Goal: Transaction & Acquisition: Book appointment/travel/reservation

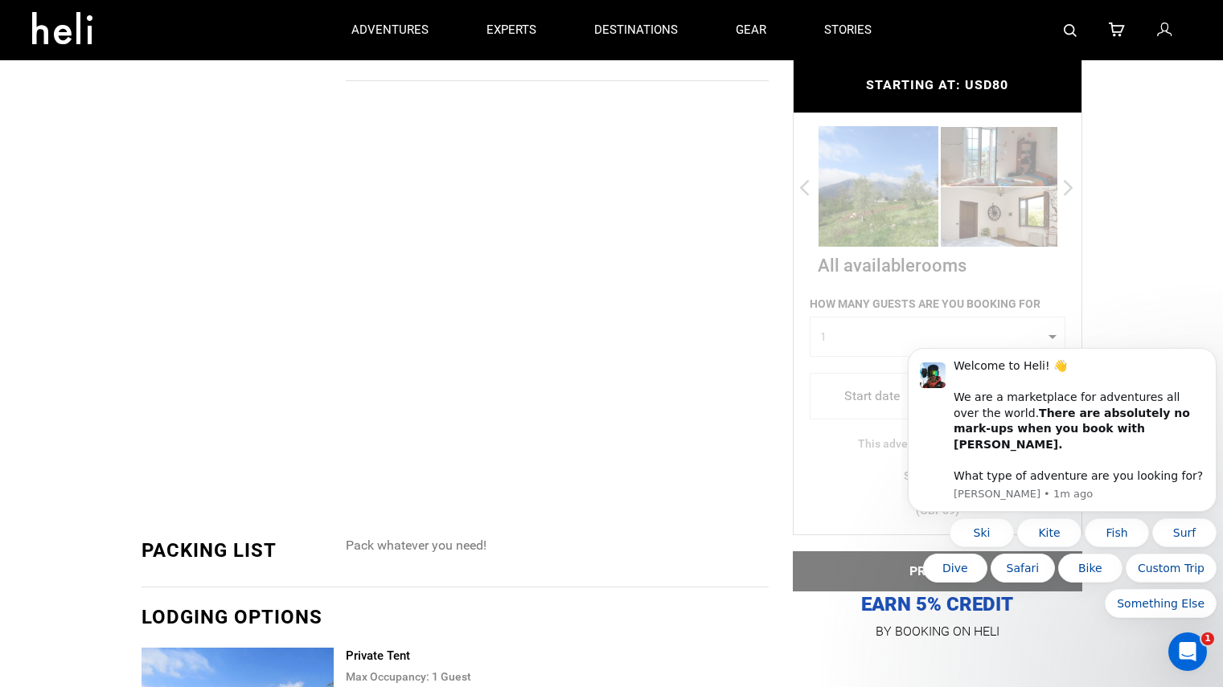
scroll to position [1653, 0]
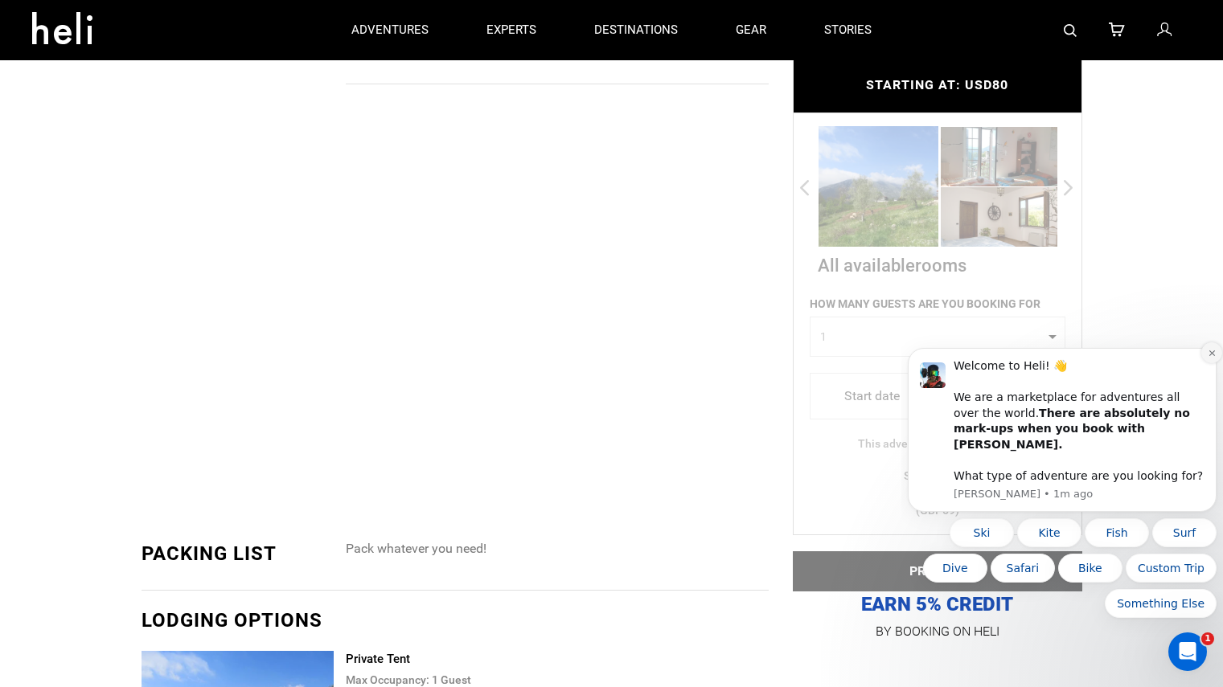
click at [1211, 361] on button "Dismiss notification" at bounding box center [1211, 352] width 21 height 21
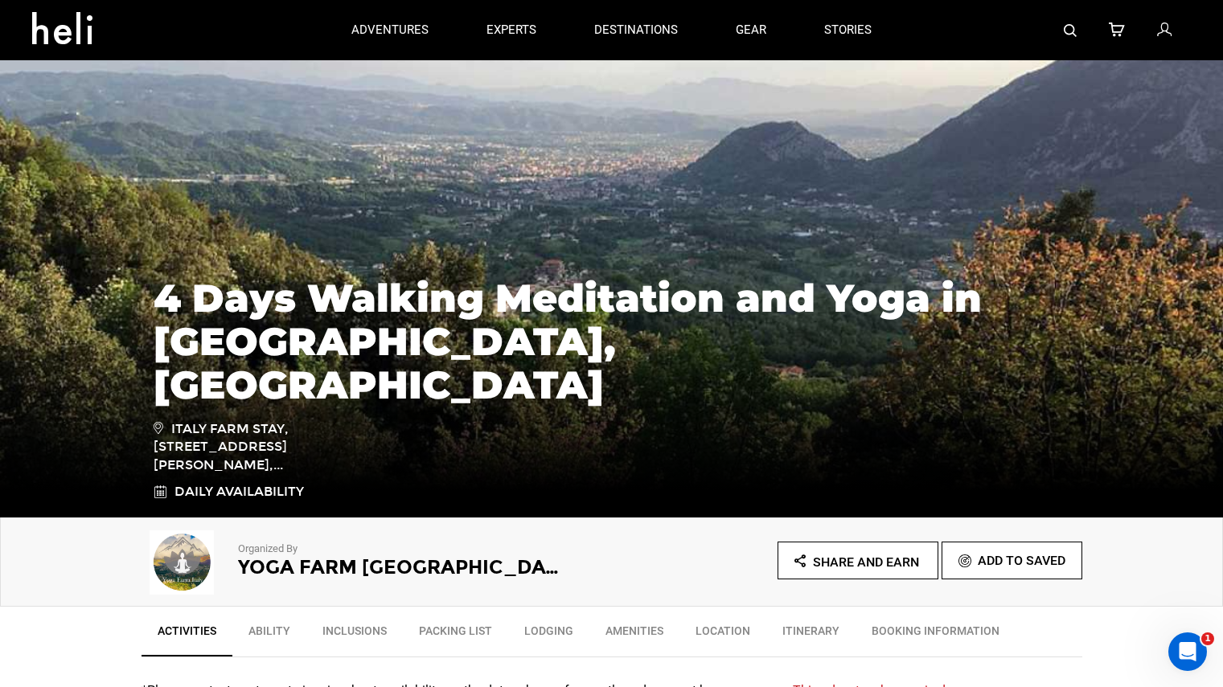
scroll to position [23, 0]
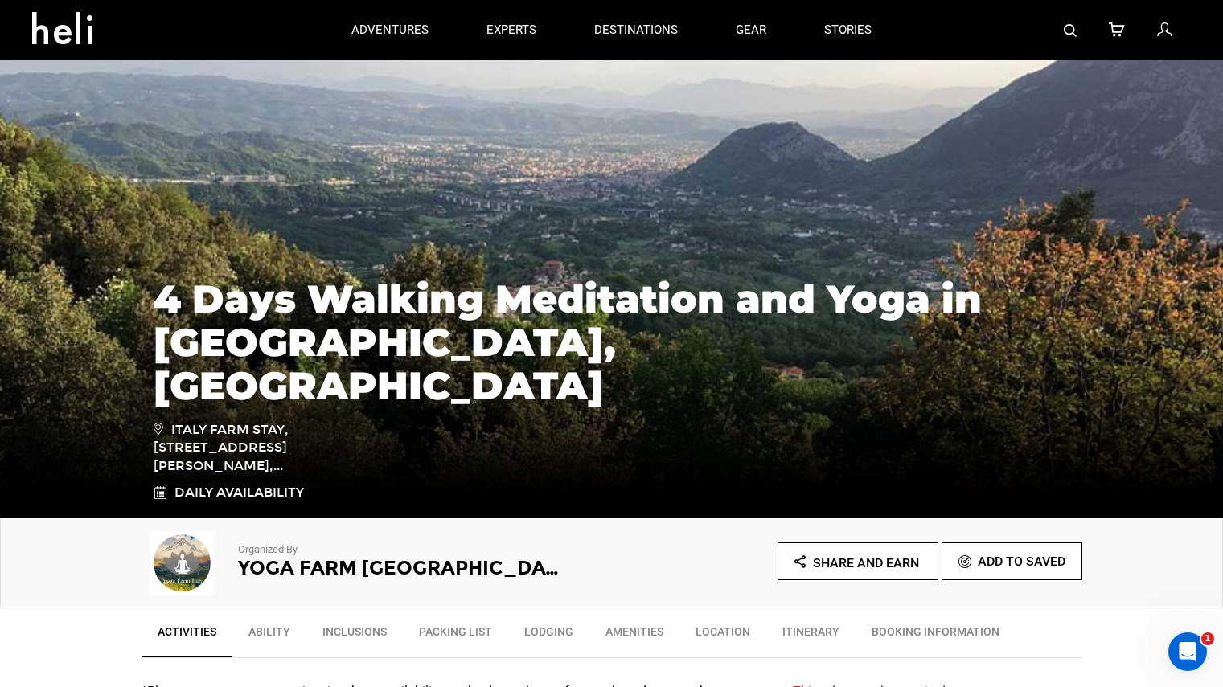
click at [147, 414] on div "4 Days Walking Meditation and Yoga in [GEOGRAPHIC_DATA], [GEOGRAPHIC_DATA] Ital…" at bounding box center [611, 381] width 940 height 241
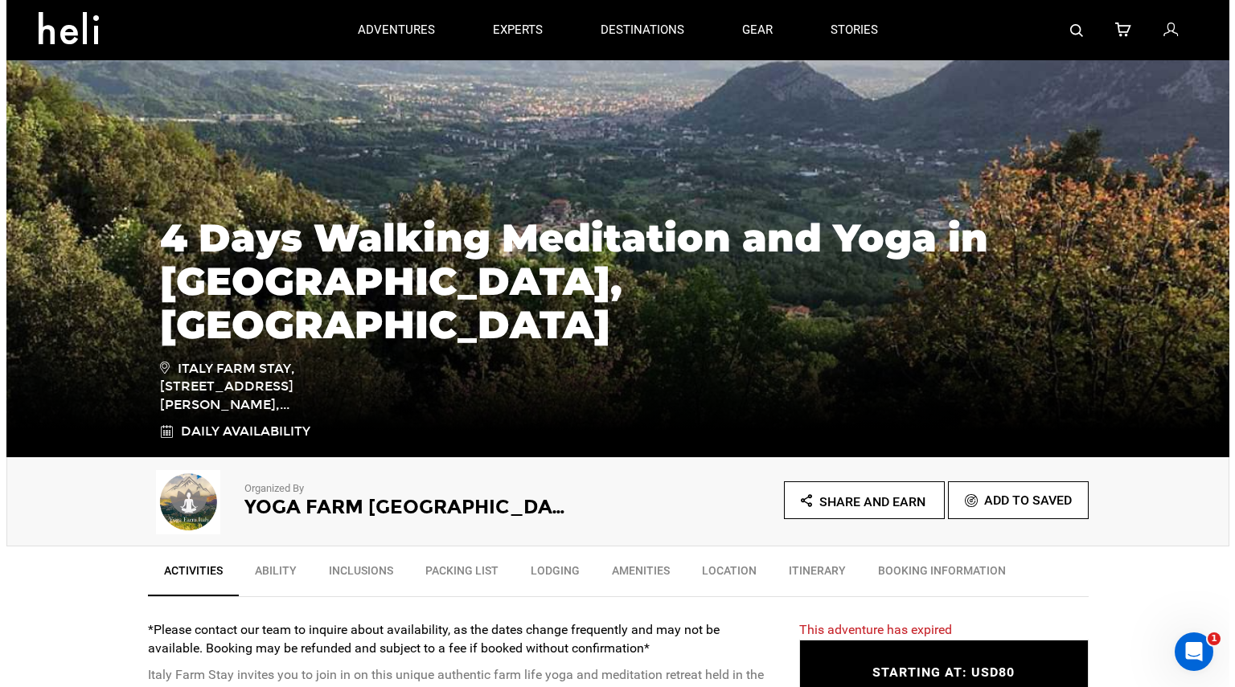
scroll to position [90, 0]
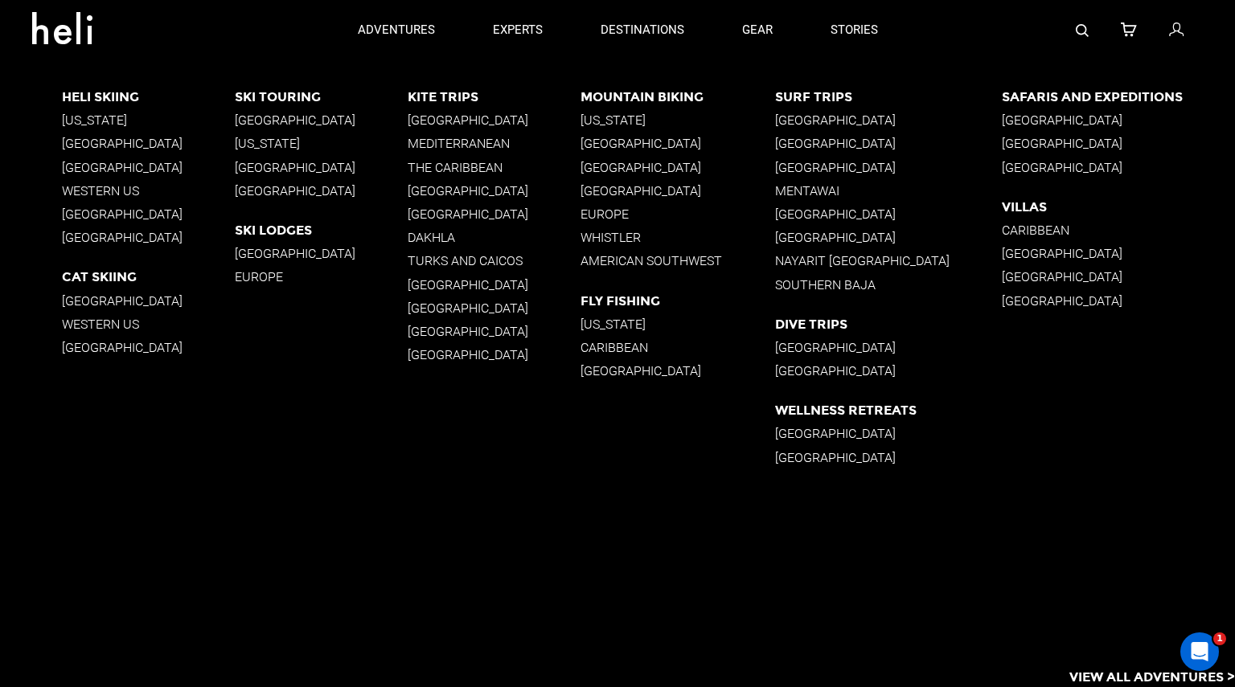
click at [843, 407] on p "Wellness Retreats" at bounding box center [888, 410] width 227 height 15
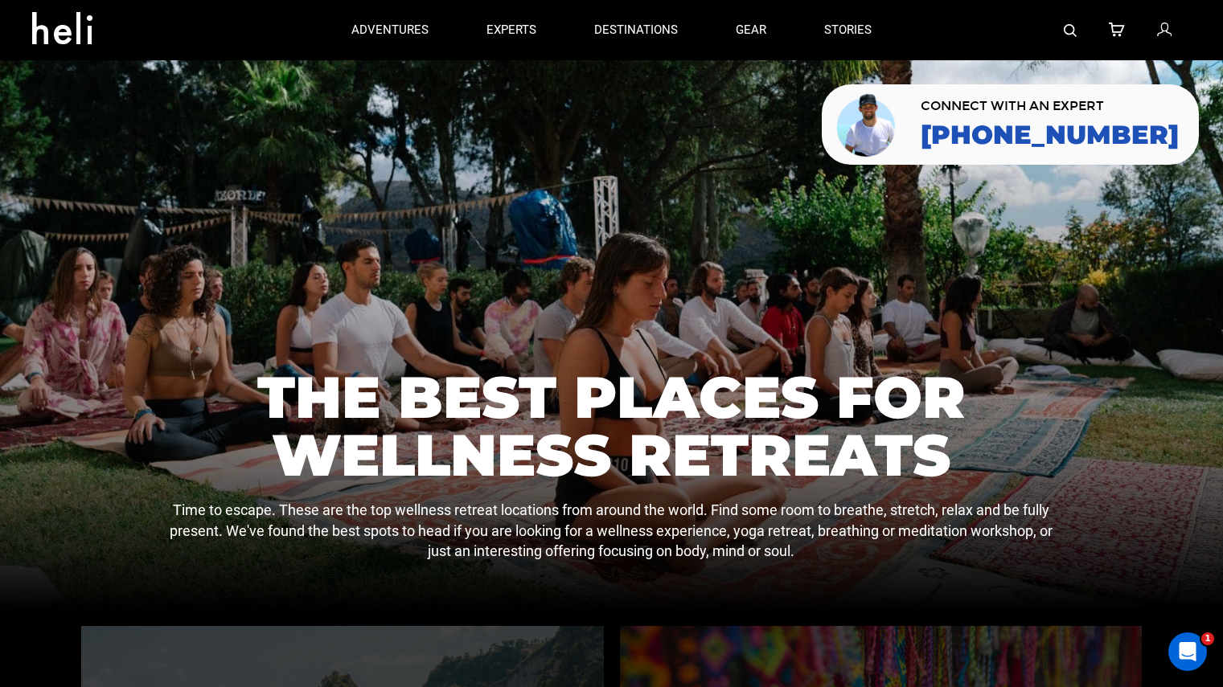
click at [1069, 31] on img at bounding box center [1069, 30] width 13 height 13
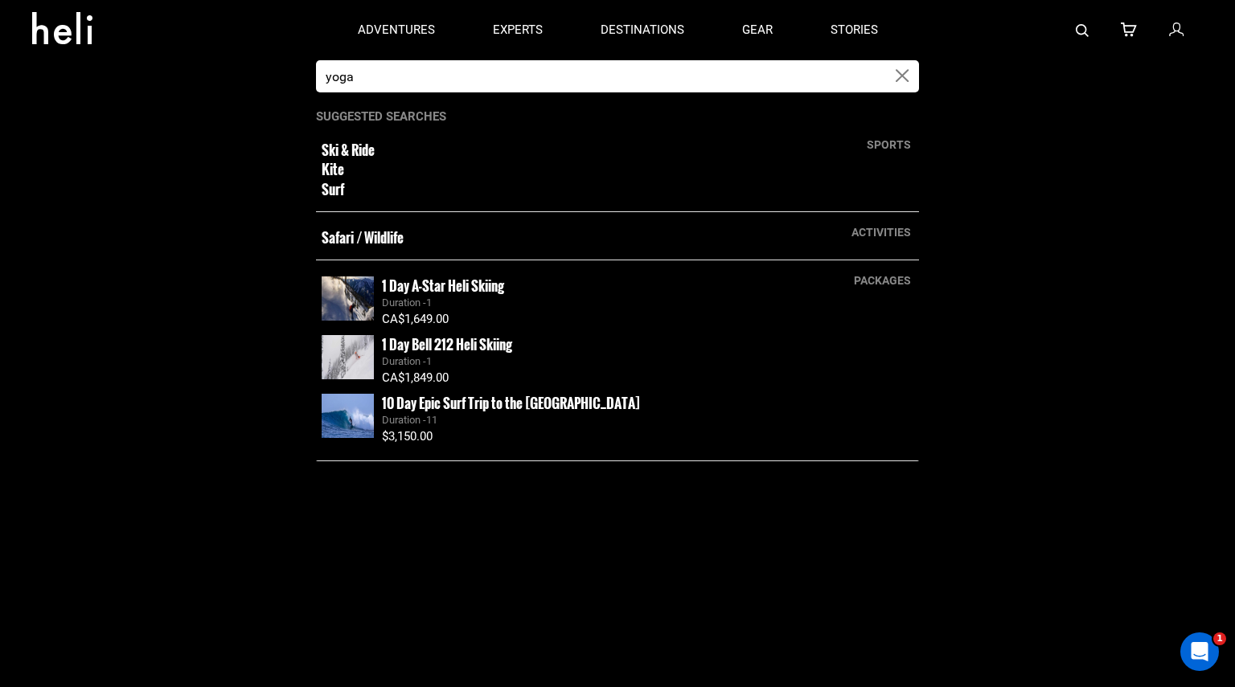
type input "yoga"
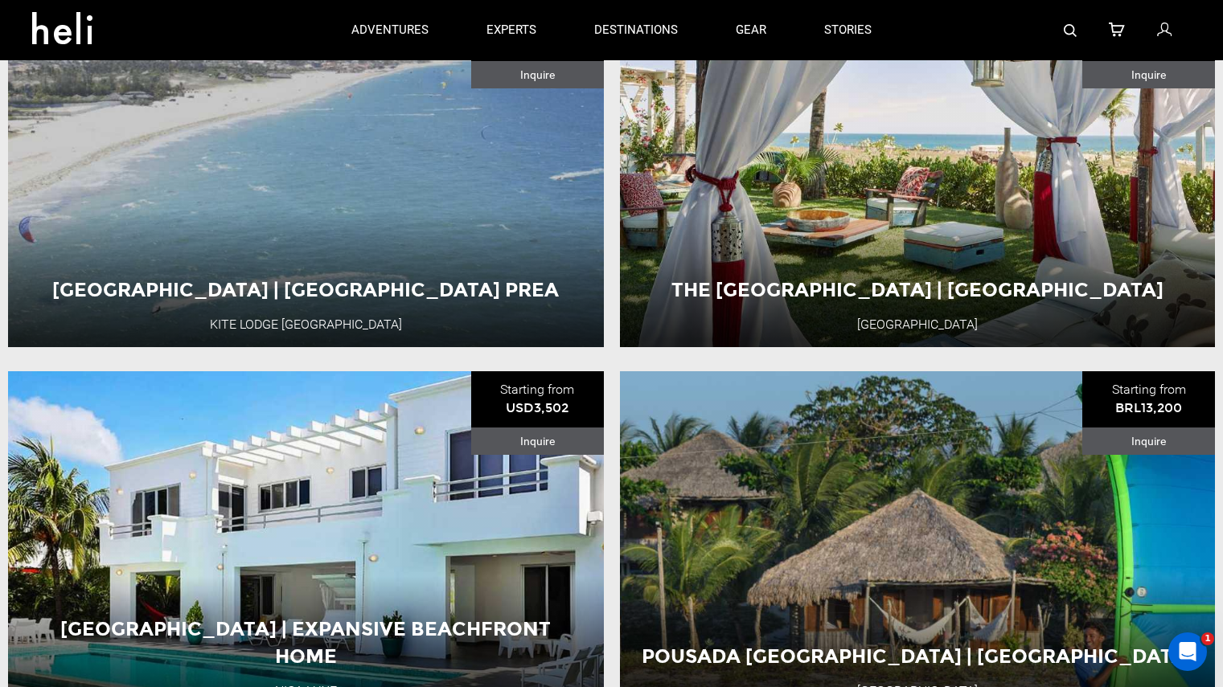
scroll to position [165, 0]
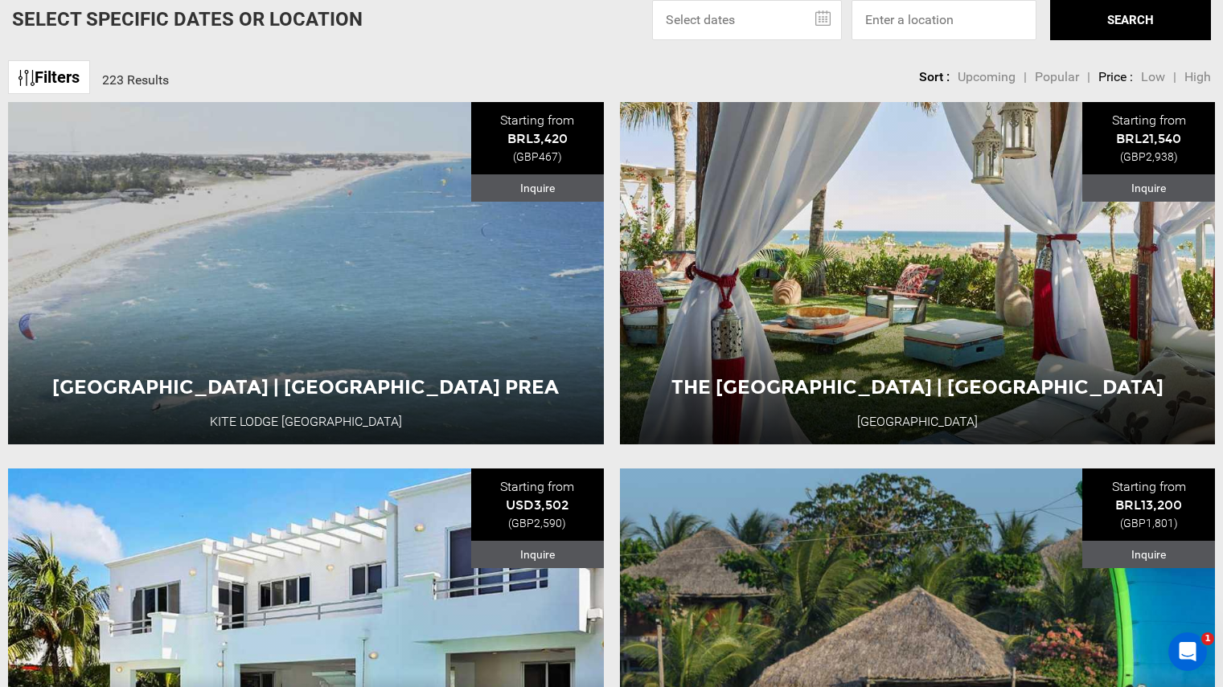
click at [75, 77] on link "Filters" at bounding box center [49, 77] width 82 height 35
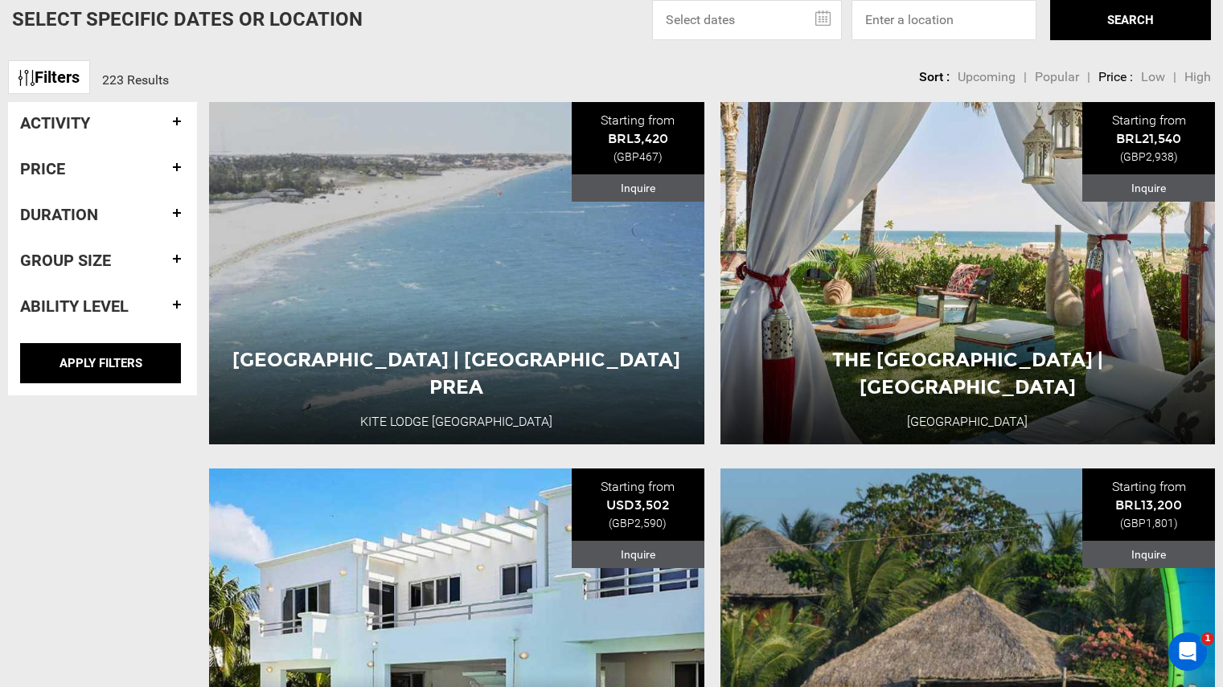
click at [130, 128] on h4 "Activity" at bounding box center [102, 123] width 165 height 18
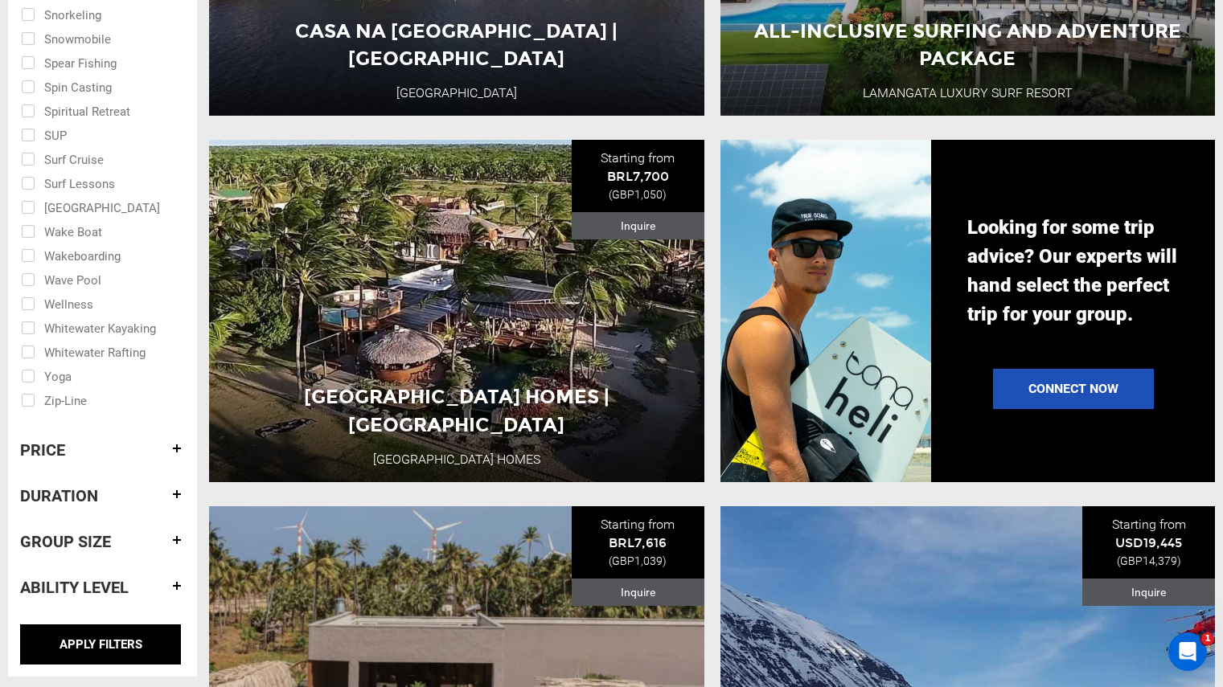
scroll to position [1227, 0]
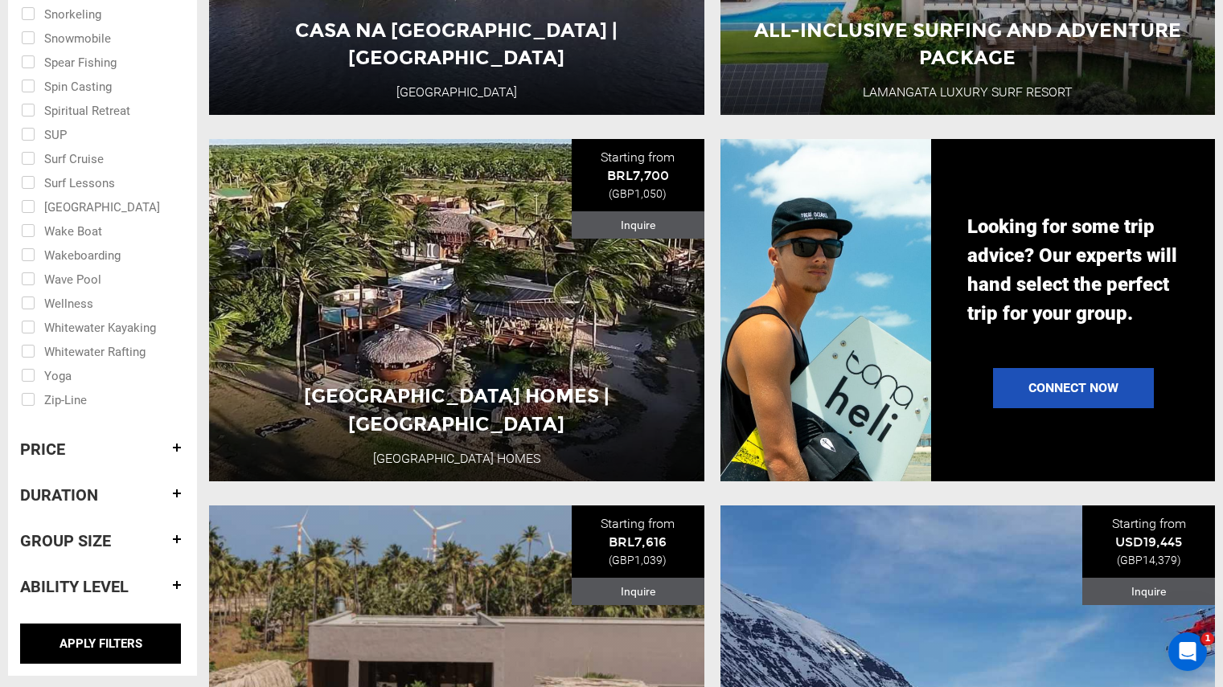
drag, startPoint x: 48, startPoint y: 386, endPoint x: 56, endPoint y: 377, distance: 11.9
click at [56, 377] on input "checkbox" at bounding box center [91, 375] width 141 height 24
checkbox input "true"
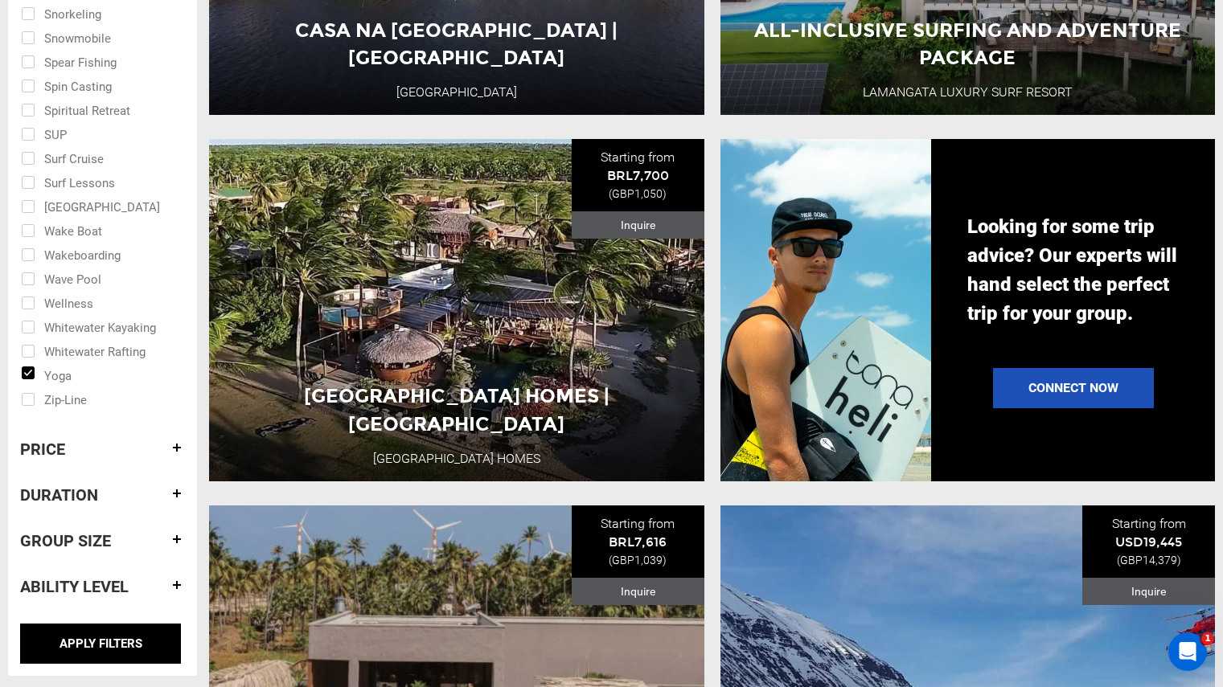
click at [63, 307] on input "checkbox" at bounding box center [91, 302] width 141 height 24
checkbox input "true"
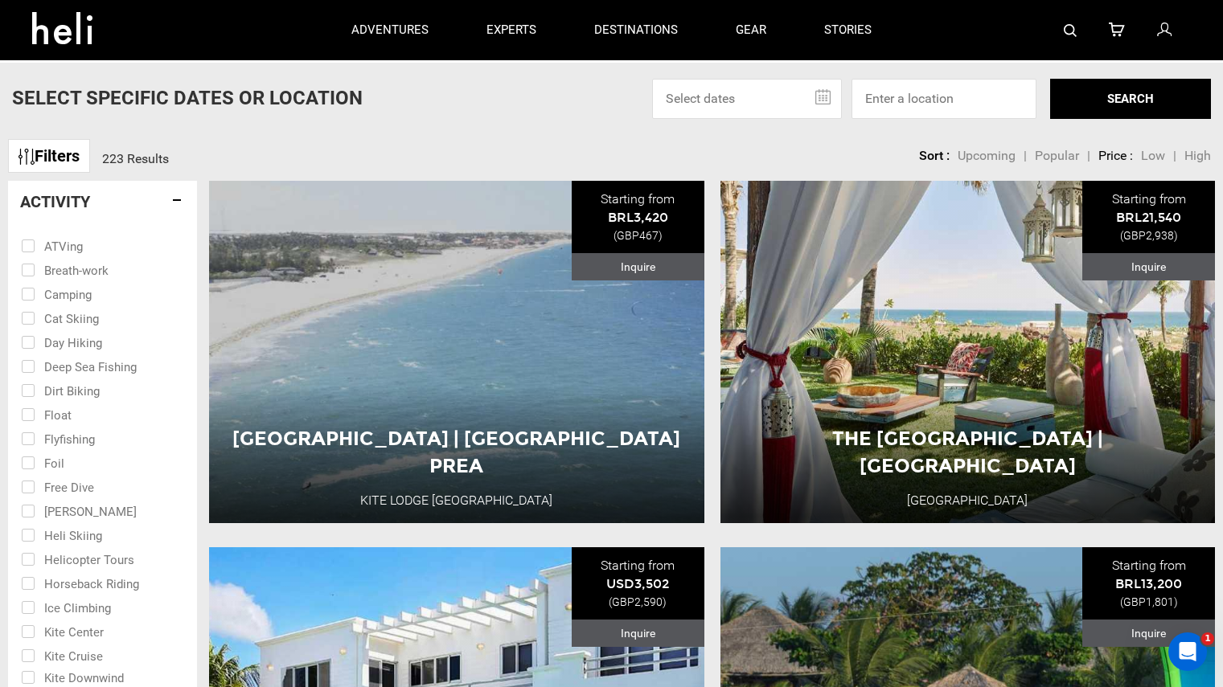
scroll to position [0, 0]
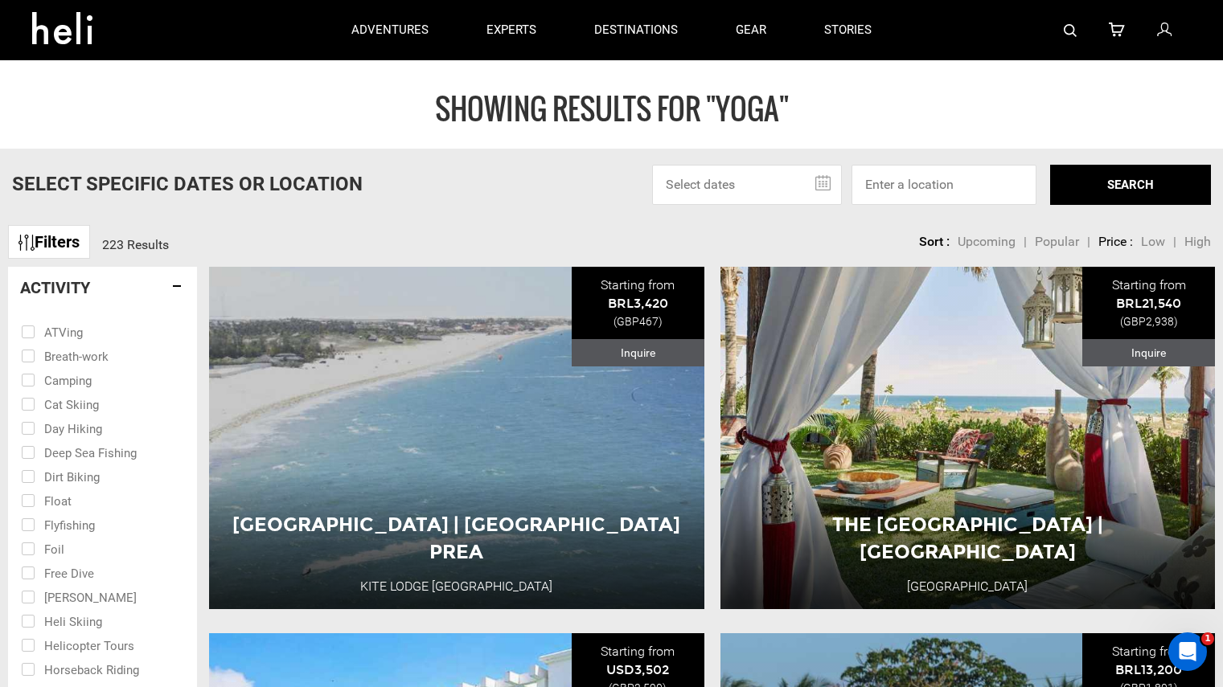
click at [144, 21] on div at bounding box center [177, 31] width 290 height 58
click at [107, 27] on link at bounding box center [71, 31] width 103 height 58
click at [73, 30] on icon at bounding box center [68, 23] width 72 height 26
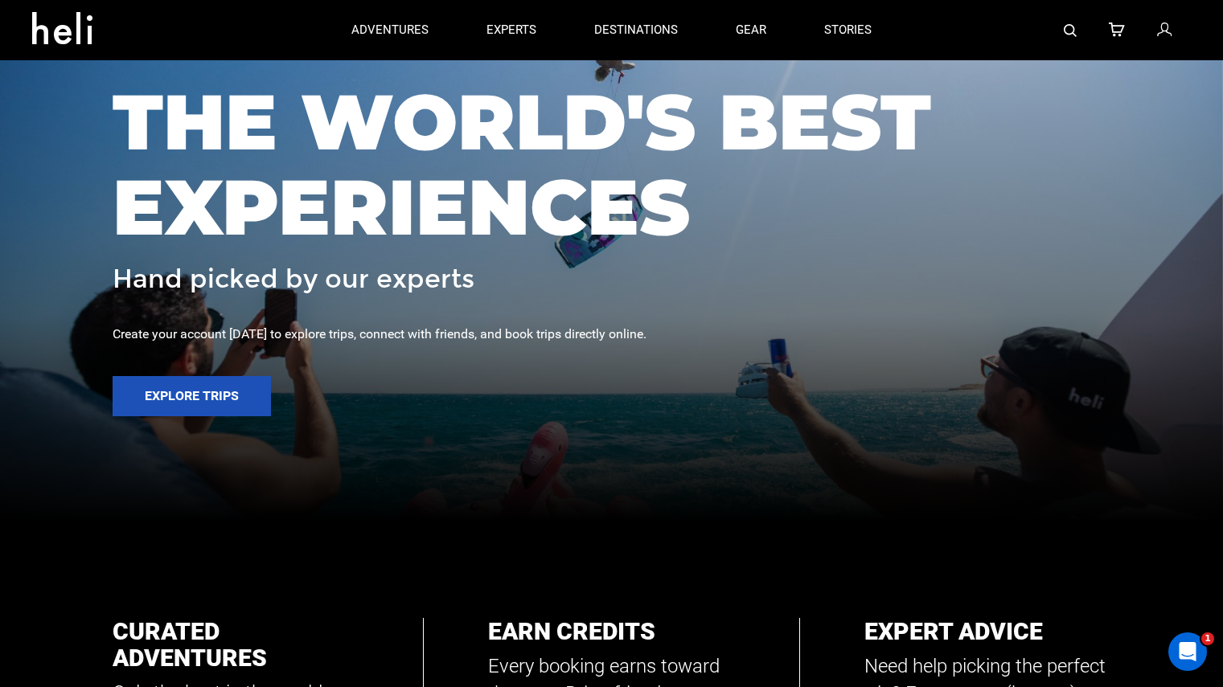
scroll to position [170, 0]
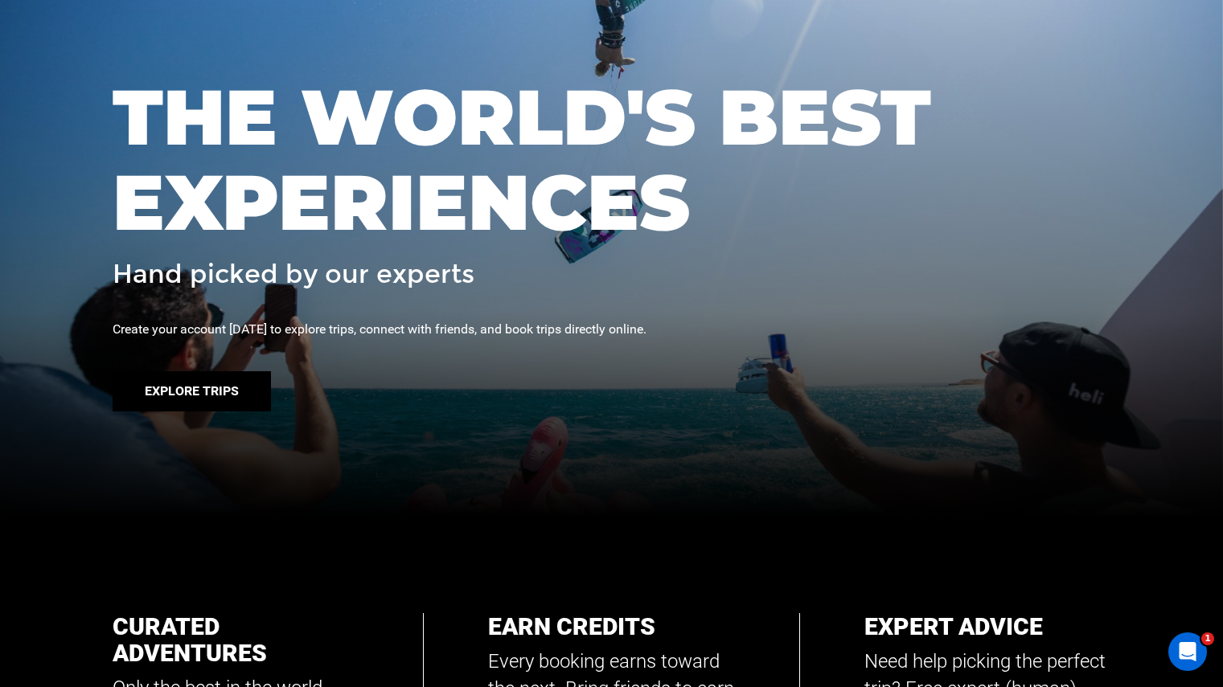
click at [186, 397] on button "Explore Trips" at bounding box center [192, 391] width 158 height 40
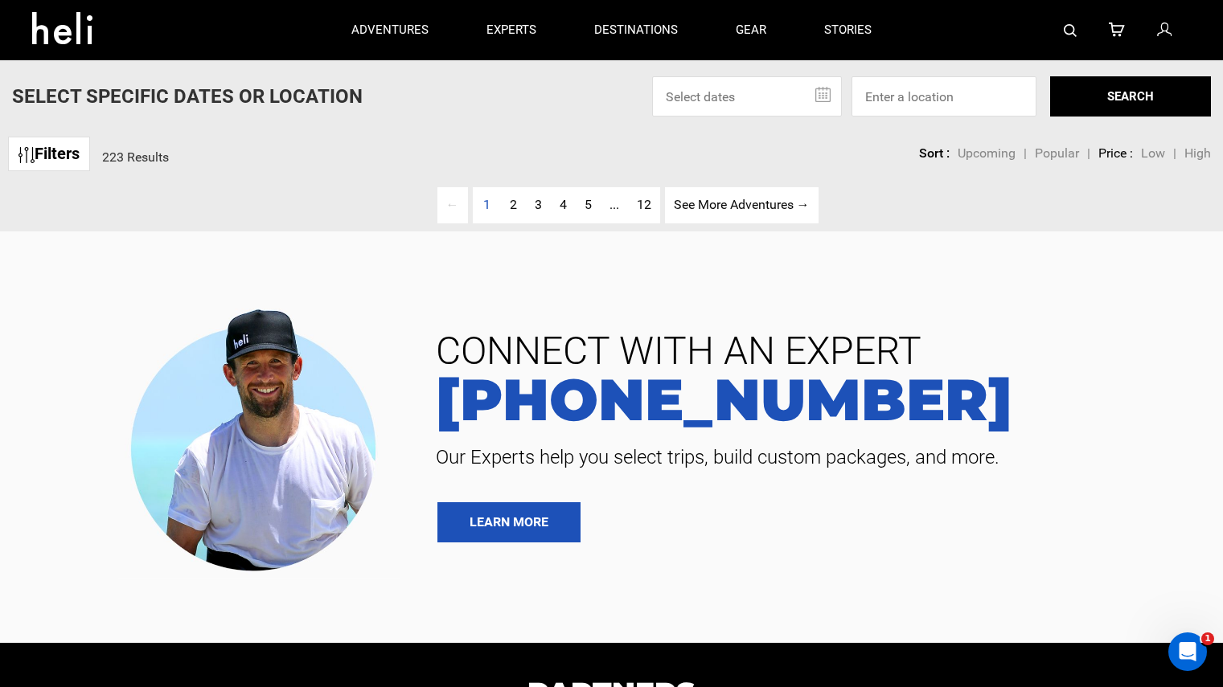
scroll to position [43, 0]
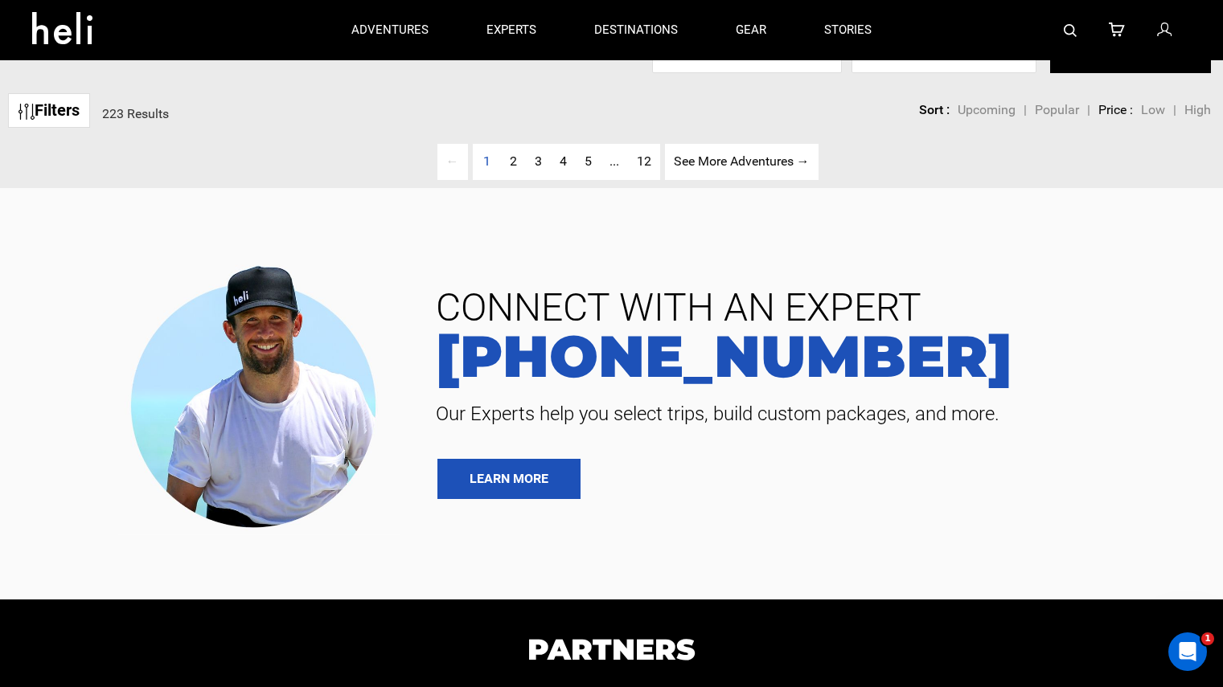
click at [61, 112] on link "Filters" at bounding box center [49, 110] width 82 height 35
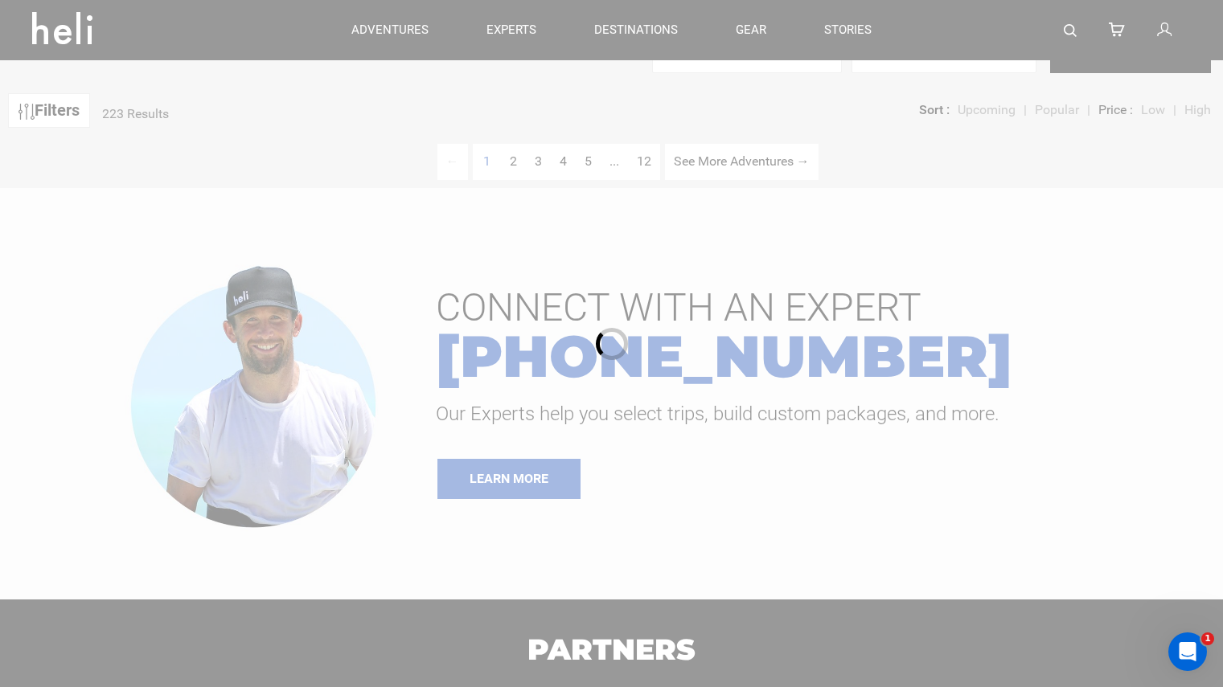
drag, startPoint x: 21, startPoint y: 115, endPoint x: 101, endPoint y: 131, distance: 82.0
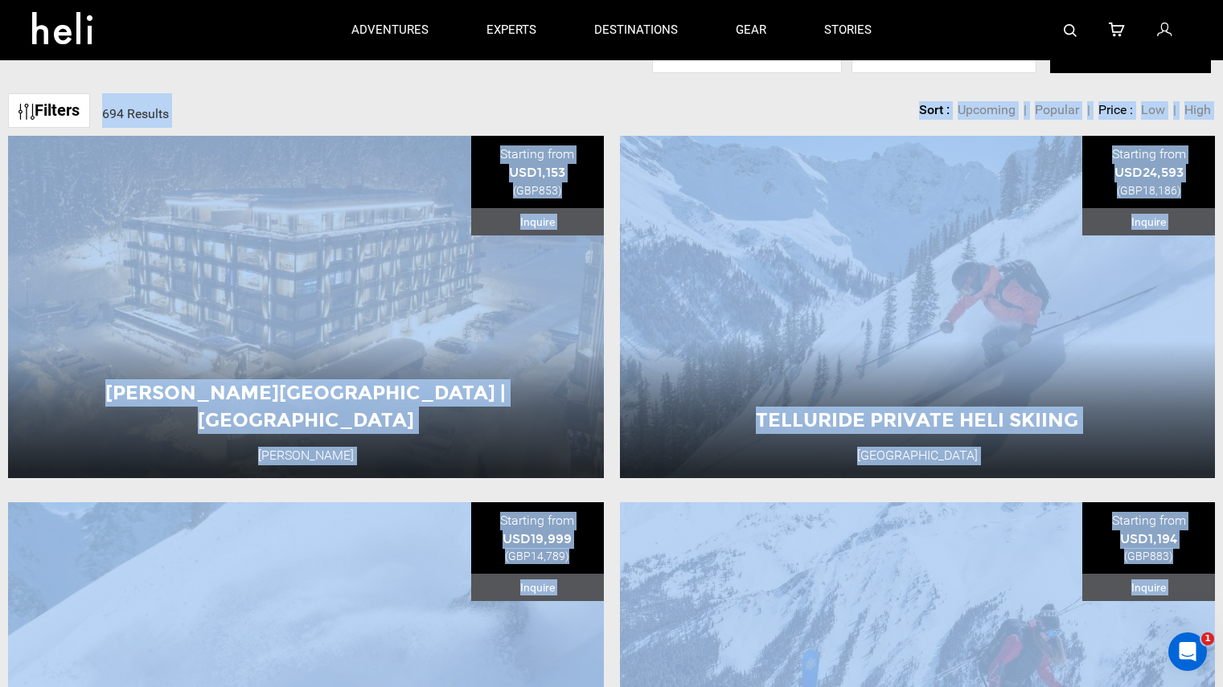
click at [69, 104] on link "Filters" at bounding box center [49, 110] width 82 height 35
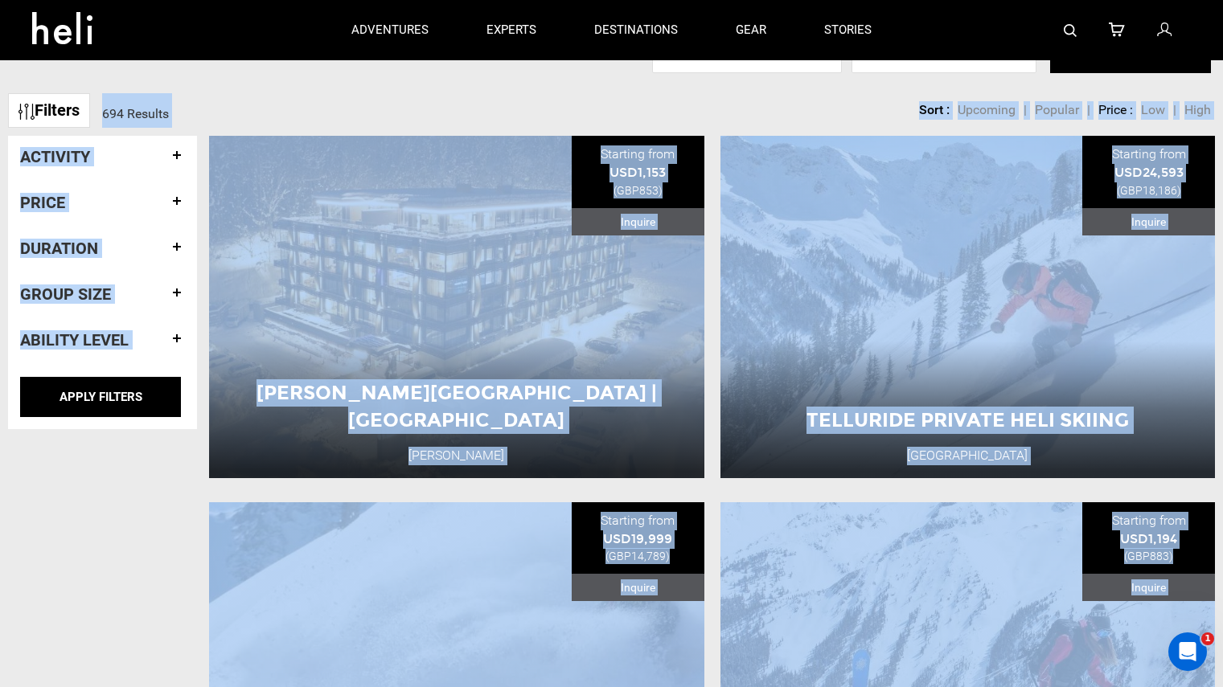
click at [84, 162] on h4 "Activity" at bounding box center [102, 157] width 165 height 18
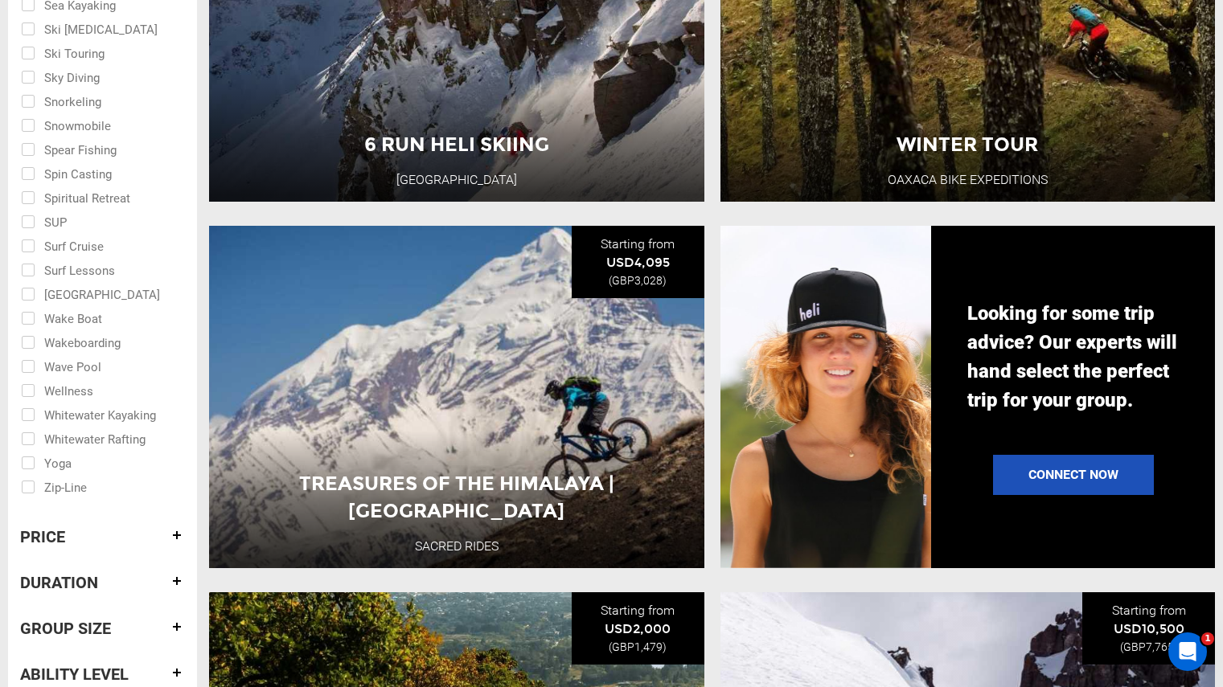
scroll to position [1053, 0]
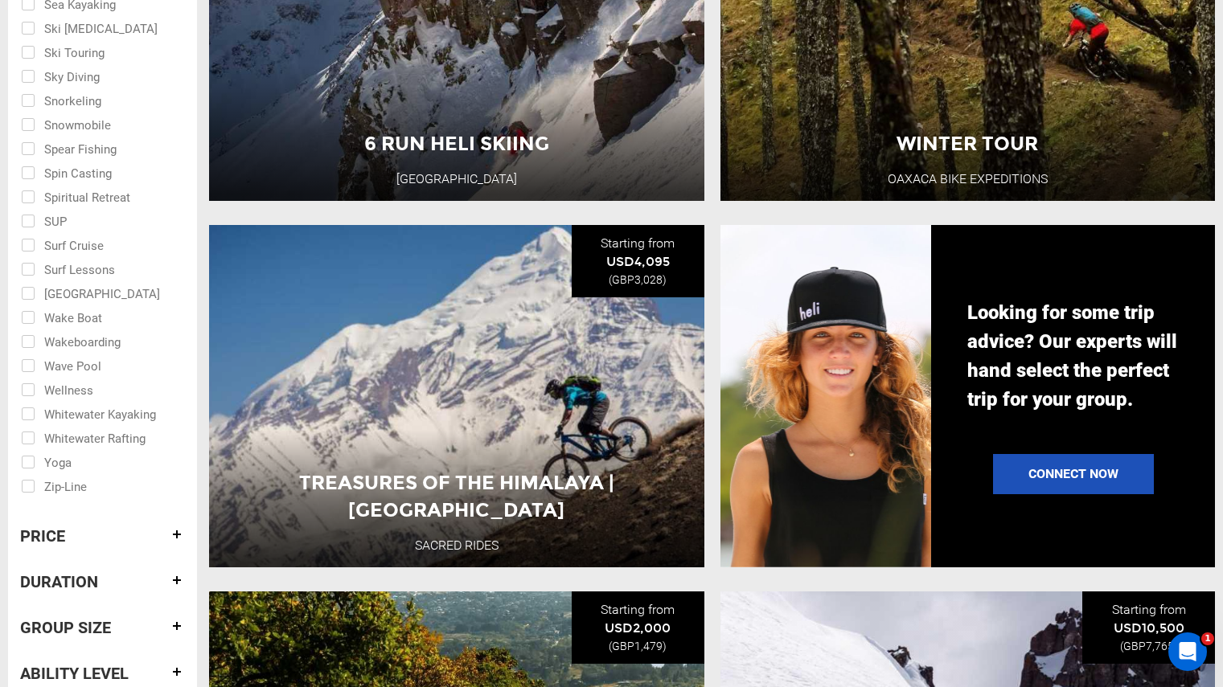
click at [63, 383] on input "checkbox" at bounding box center [91, 389] width 141 height 24
checkbox input "true"
click at [55, 468] on input "checkbox" at bounding box center [91, 461] width 141 height 24
checkbox input "true"
click at [68, 539] on h4 "Price" at bounding box center [102, 536] width 165 height 18
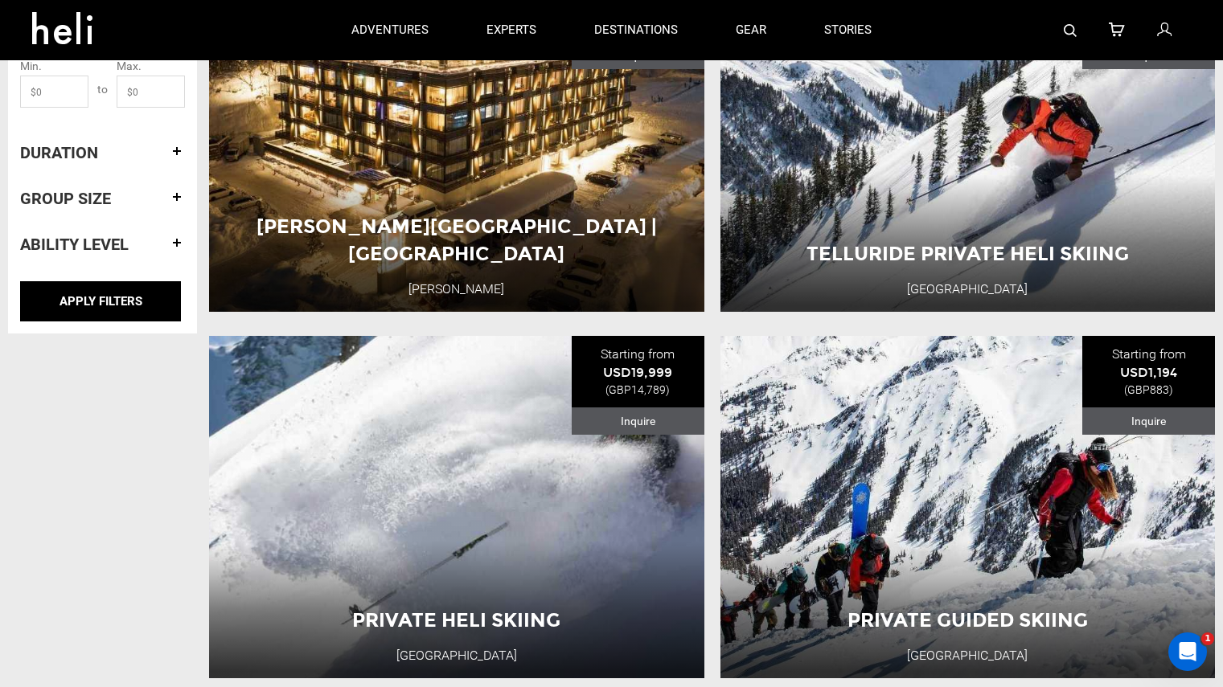
scroll to position [0, 0]
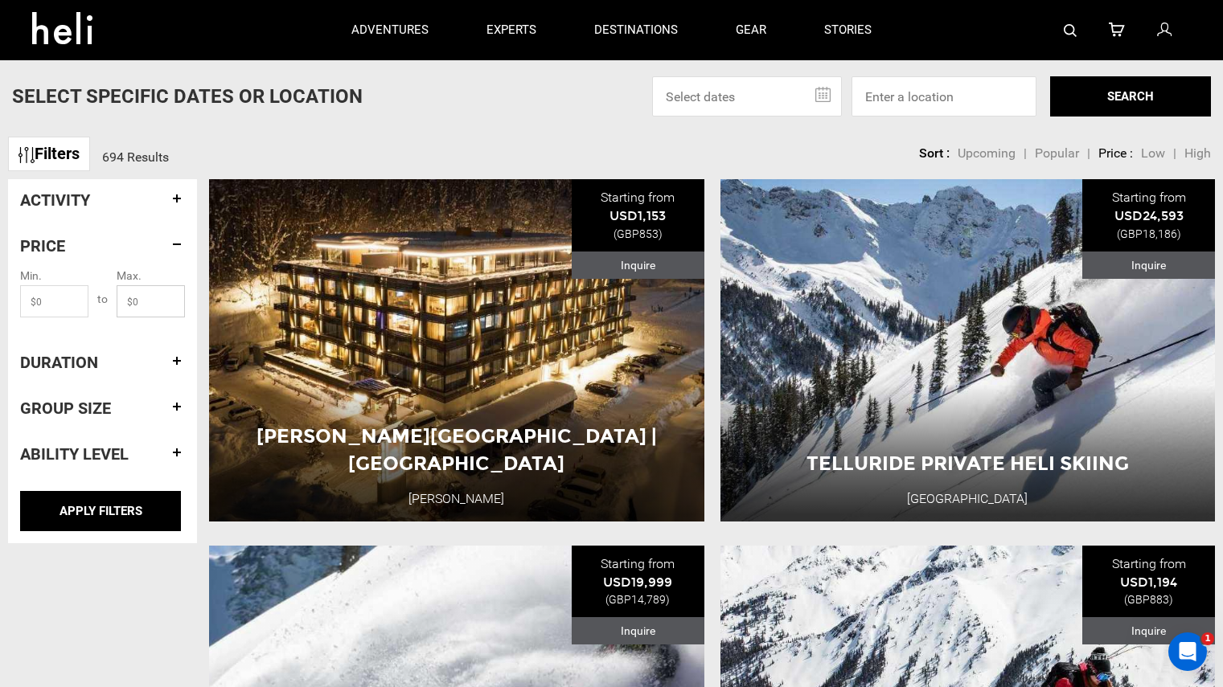
click at [145, 297] on input "text" at bounding box center [151, 301] width 68 height 32
click at [134, 362] on h4 "Duration" at bounding box center [102, 363] width 165 height 18
click at [155, 357] on span "+" at bounding box center [154, 357] width 36 height 32
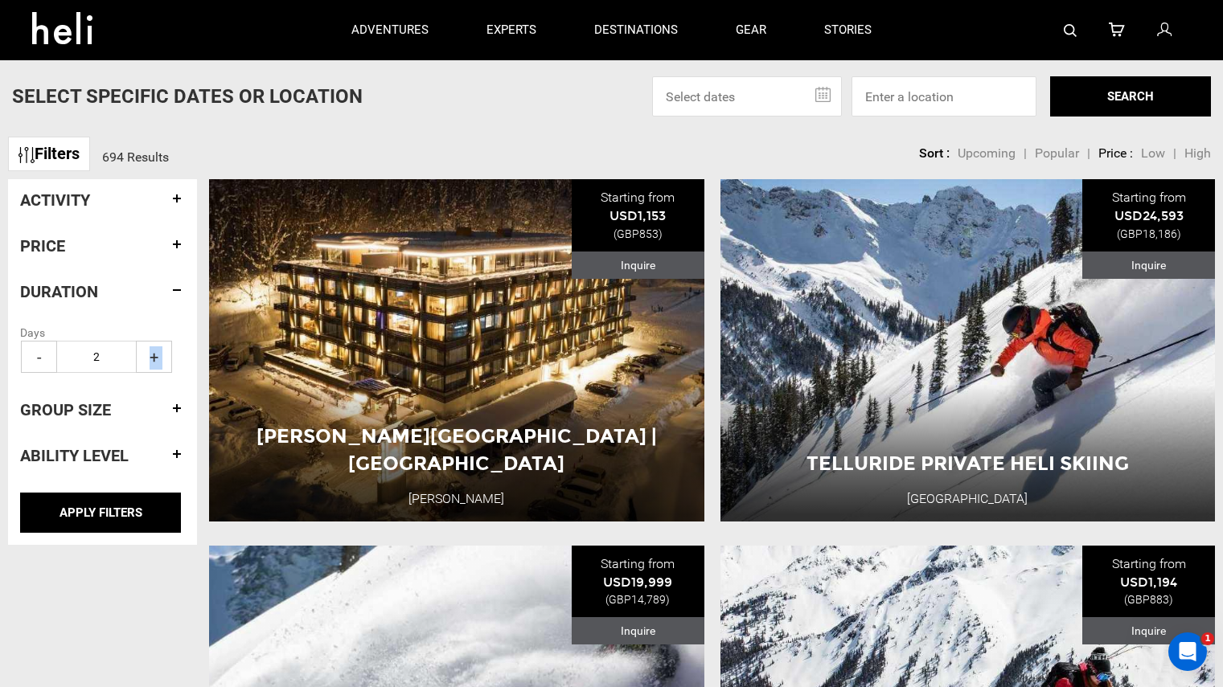
click at [155, 357] on span "+" at bounding box center [154, 357] width 36 height 32
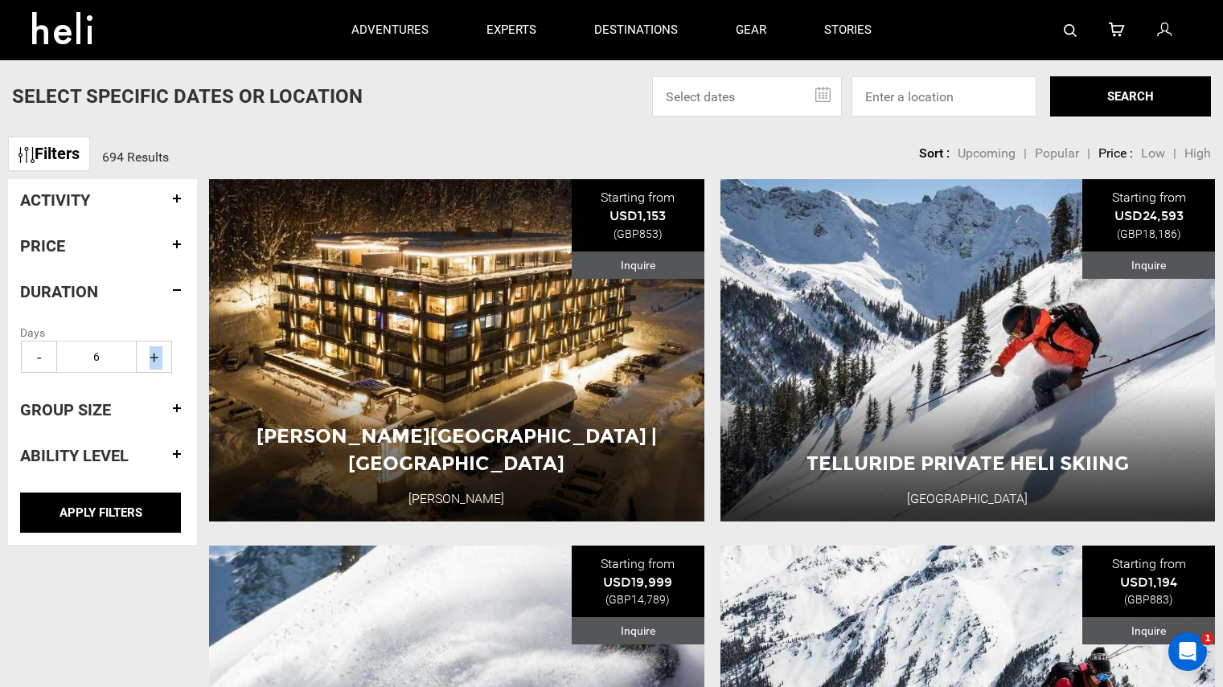
type input "7"
click at [156, 396] on div "Group size" at bounding box center [102, 410] width 165 height 42
click at [164, 418] on h4 "Group size" at bounding box center [102, 410] width 165 height 18
click at [162, 417] on span "+" at bounding box center [154, 403] width 36 height 32
type input "1"
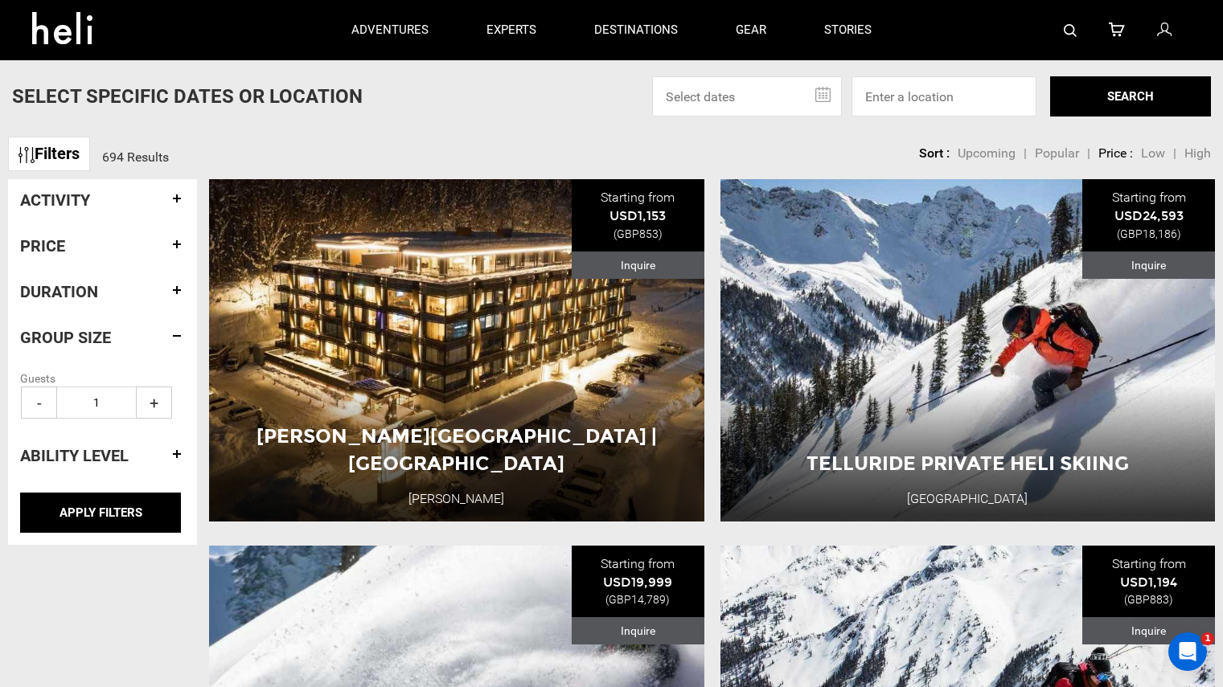
click at [166, 454] on h4 "Ability Level" at bounding box center [102, 456] width 165 height 18
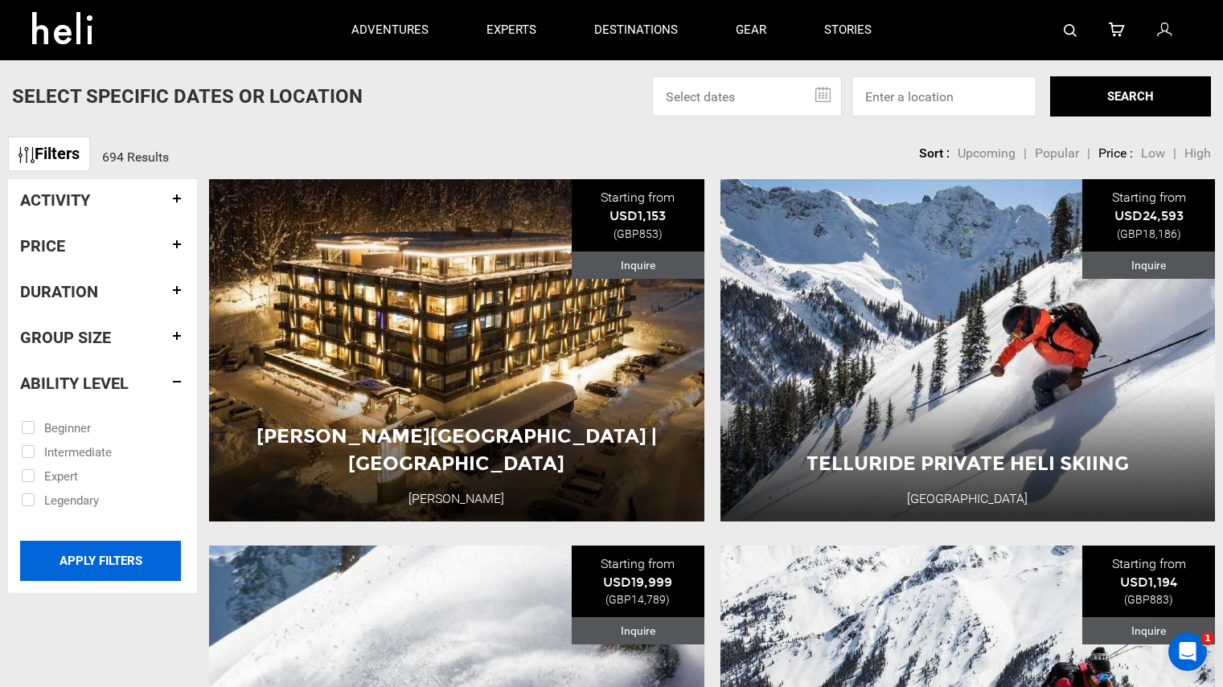
click at [118, 563] on input "APPLY FILTERS" at bounding box center [100, 561] width 161 height 40
